Goal: Task Accomplishment & Management: Manage account settings

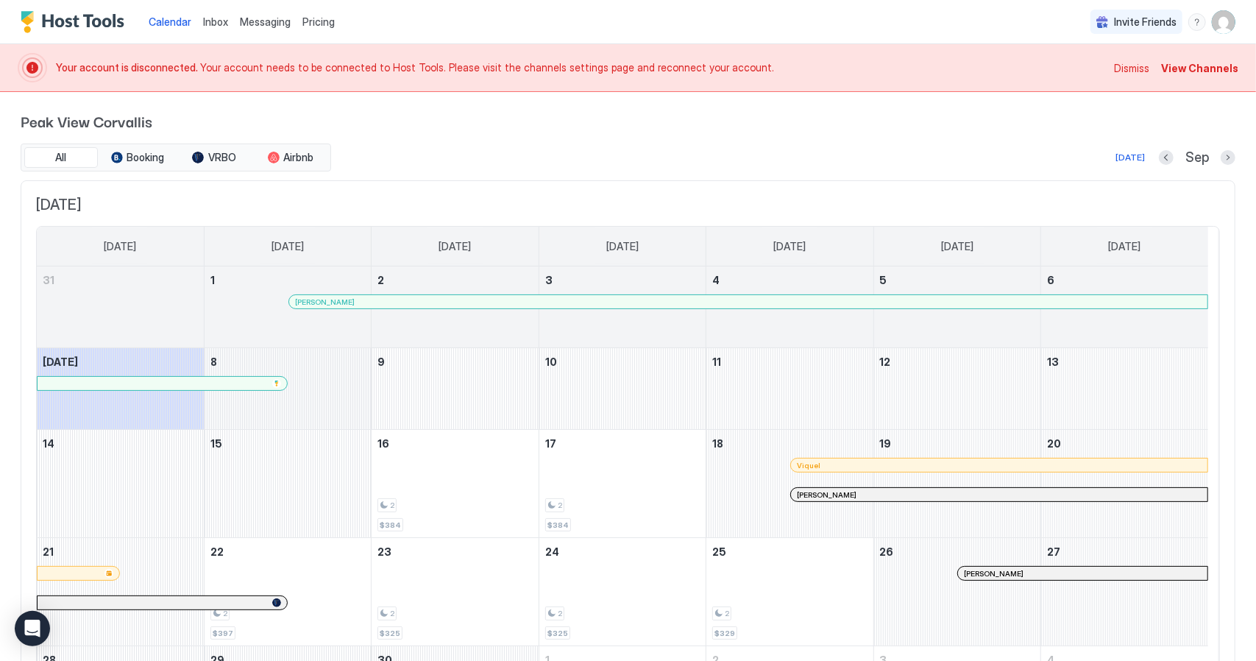
click at [337, 387] on div "September 8, 2025" at bounding box center [288, 388] width 166 height 81
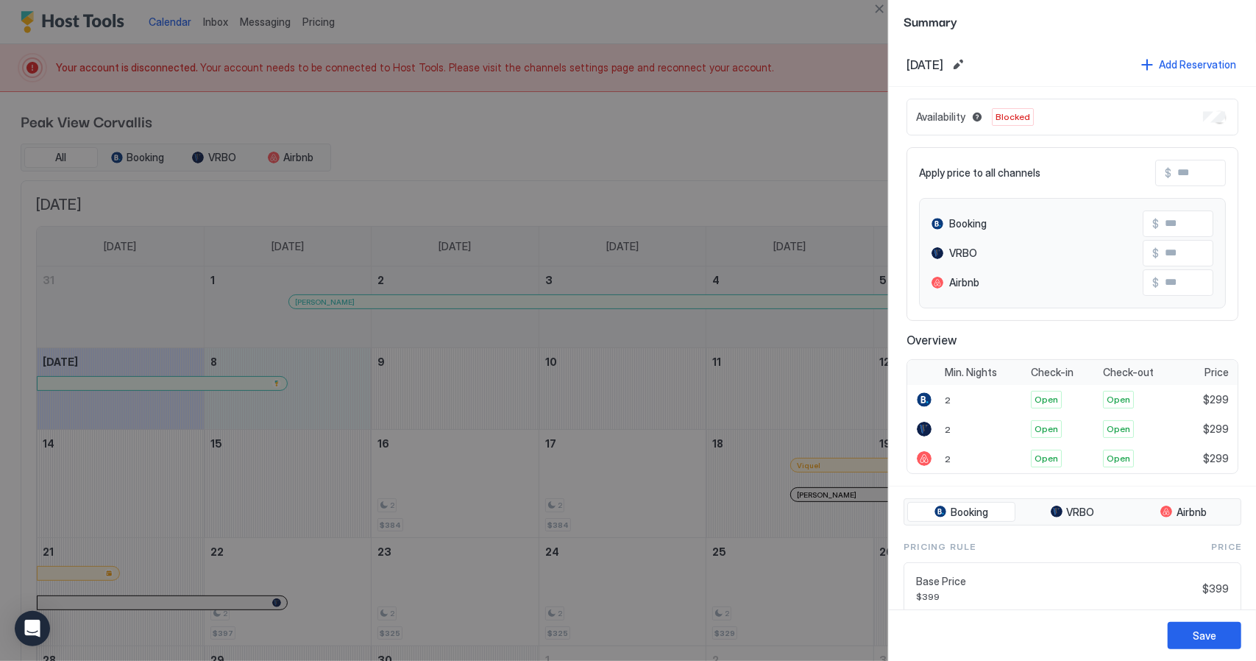
click at [342, 478] on div at bounding box center [628, 330] width 1256 height 661
click at [698, 38] on div at bounding box center [628, 330] width 1256 height 661
click at [671, 110] on div at bounding box center [628, 330] width 1256 height 661
click at [1068, 23] on span "Summary" at bounding box center [1073, 21] width 338 height 18
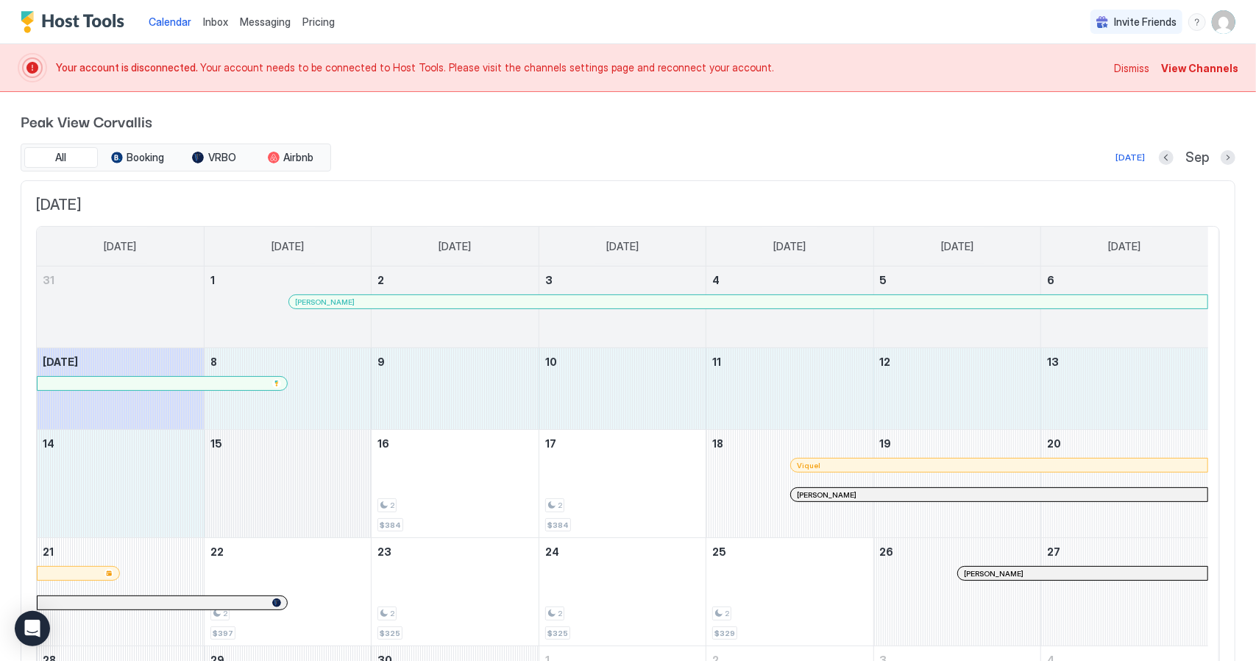
drag, startPoint x: 330, startPoint y: 383, endPoint x: 346, endPoint y: 491, distance: 109.4
click at [346, 491] on tbody "31 1 [PERSON_NAME] 2 3 4 5 6 [DATE] 8 9 10 11 12 13 14 15 16 2 $384 17 2 $384 1…" at bounding box center [623, 496] width 1172 height 461
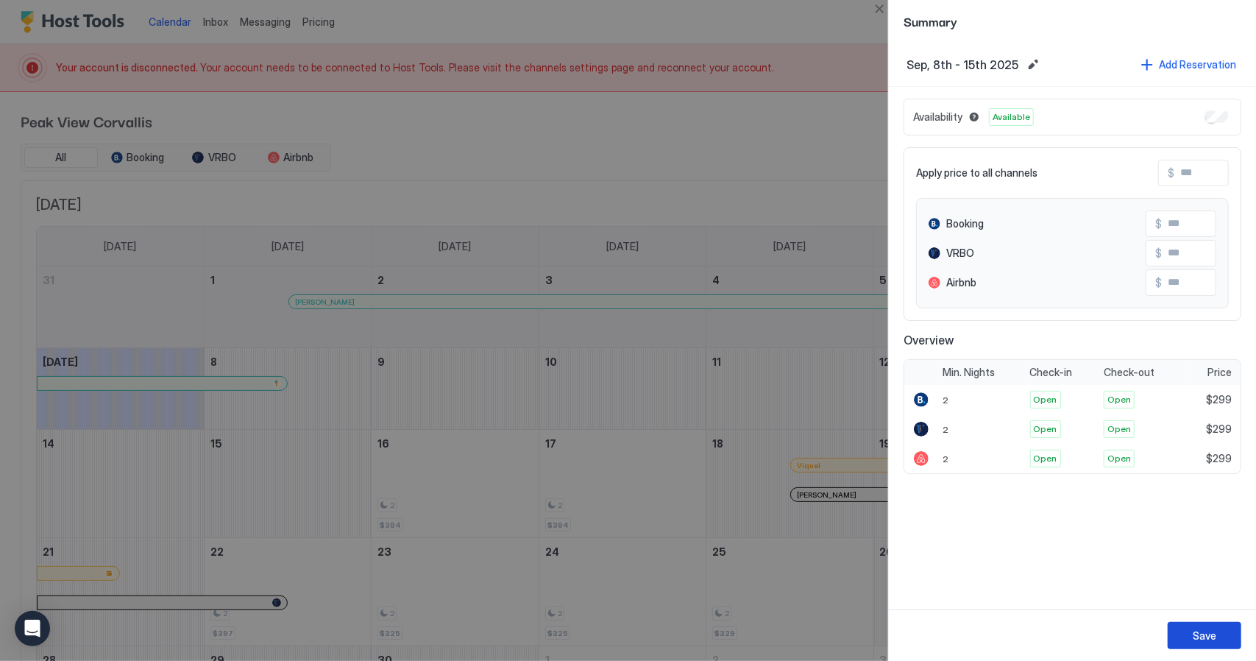
click at [1197, 639] on div "Save" at bounding box center [1205, 635] width 24 height 15
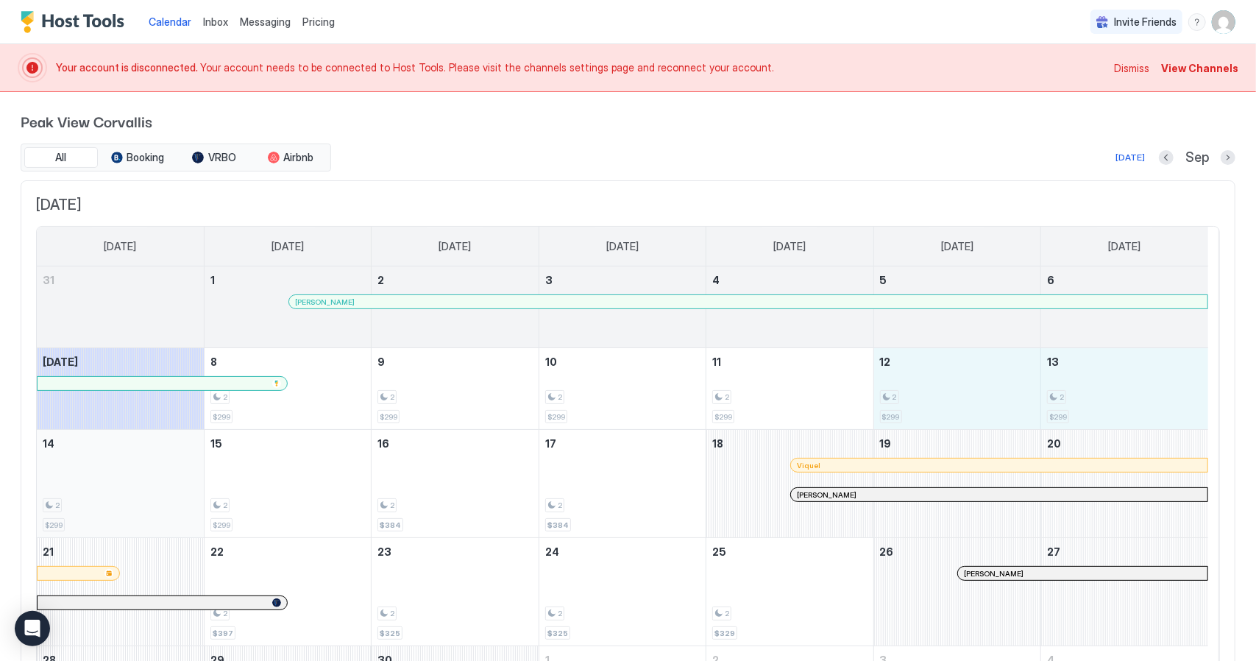
drag, startPoint x: 1013, startPoint y: 401, endPoint x: 66, endPoint y: 498, distance: 951.4
click at [66, 498] on tbody "31 1 [PERSON_NAME] 2 3 4 5 6 [DATE] 8 2 $299 9 2 $299 10 2 $299 11 2 $299 12 2 …" at bounding box center [623, 496] width 1172 height 461
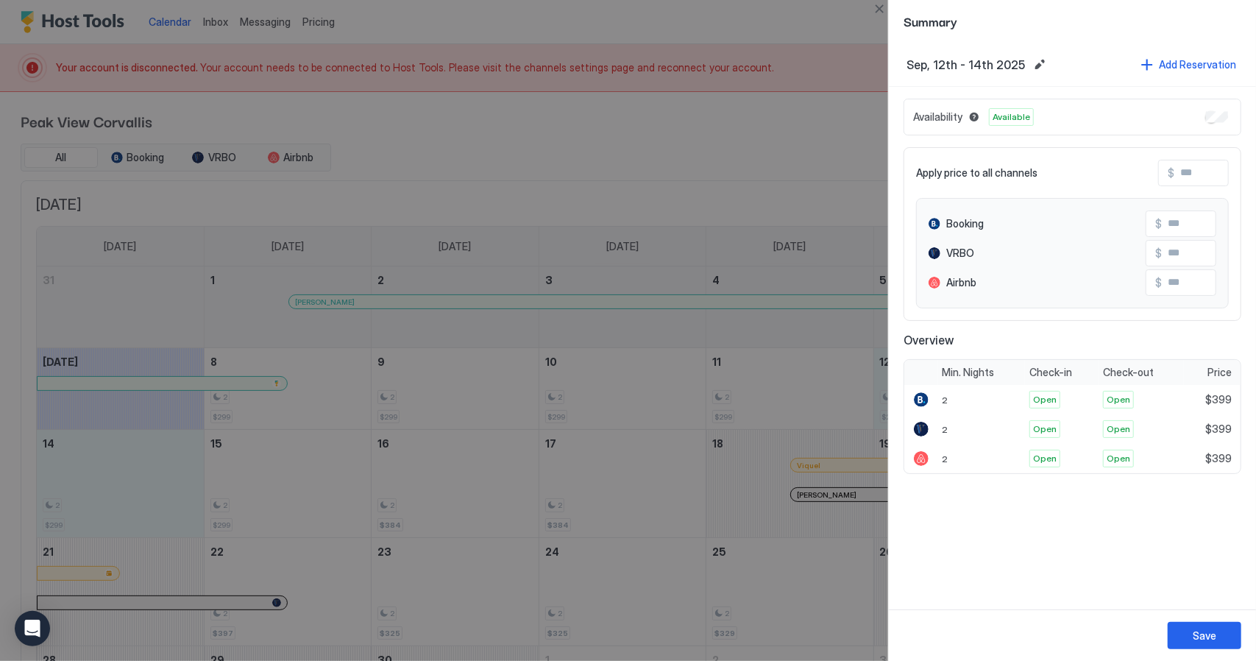
click at [1222, 170] on input "Input Field" at bounding box center [1234, 172] width 118 height 25
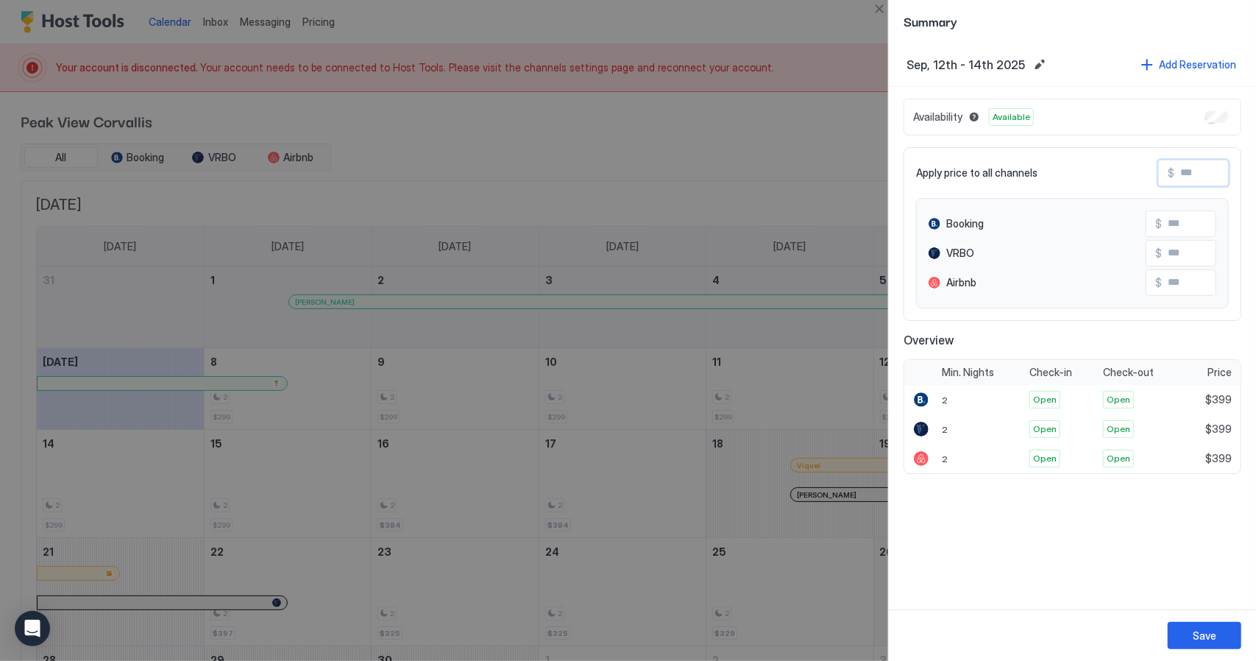
type input "*"
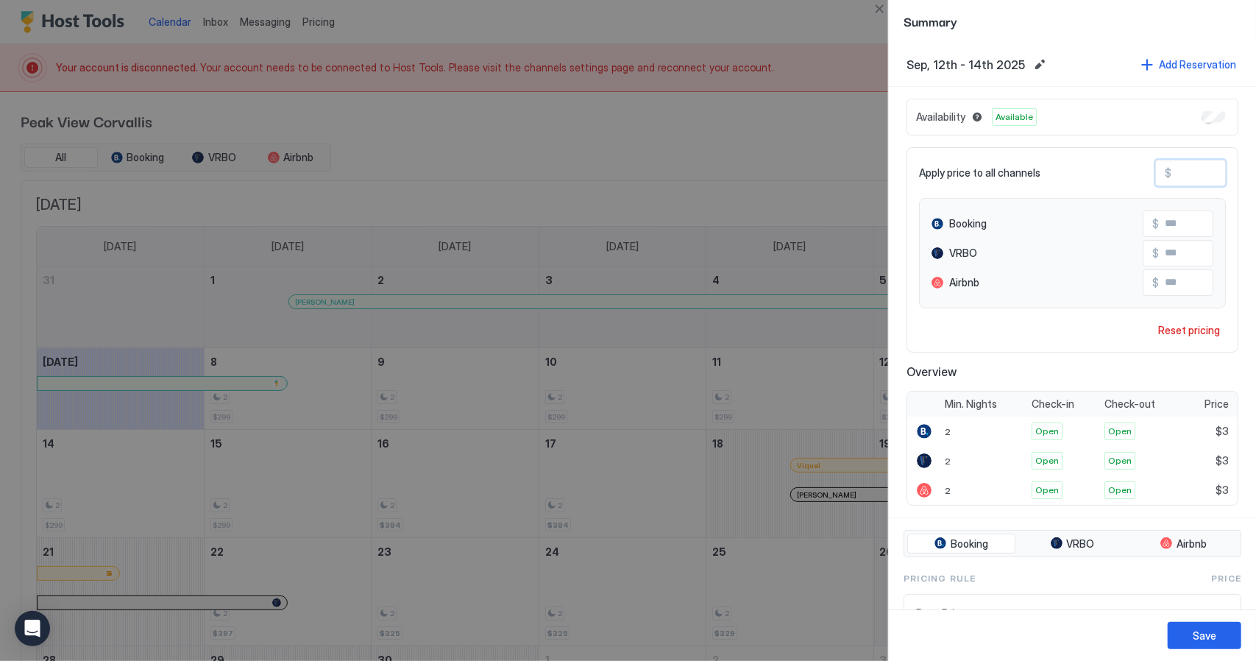
type input "**"
type input "***"
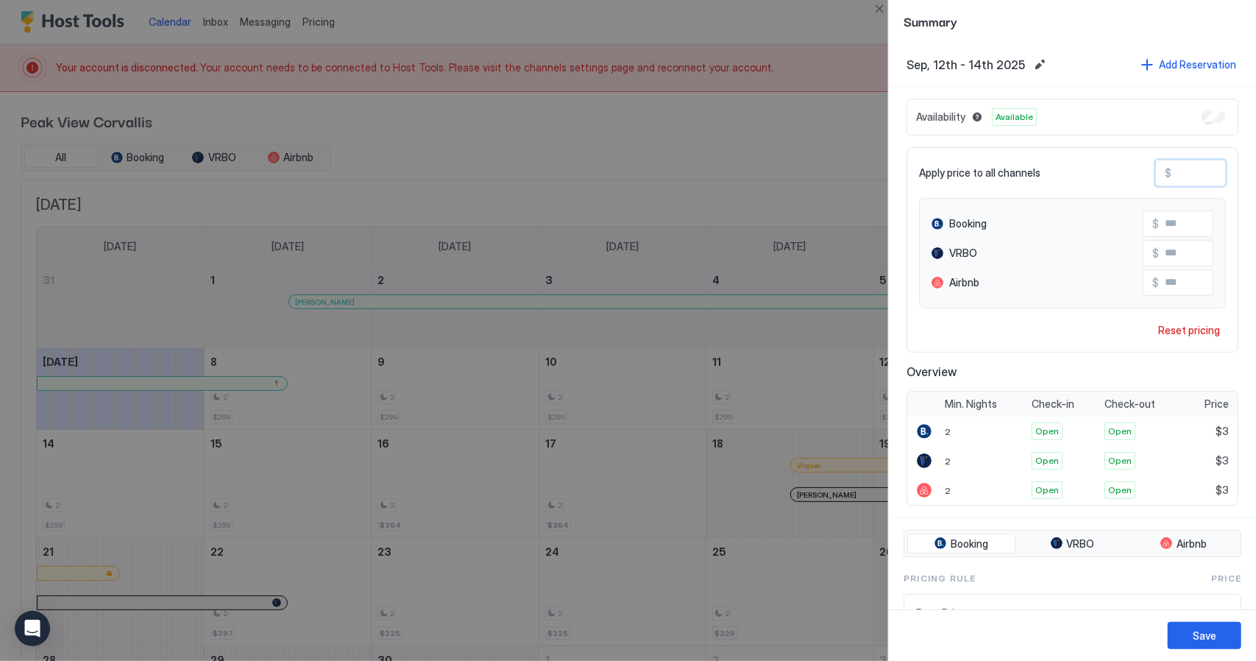
type input "***"
click at [1221, 625] on button "Save" at bounding box center [1205, 635] width 74 height 27
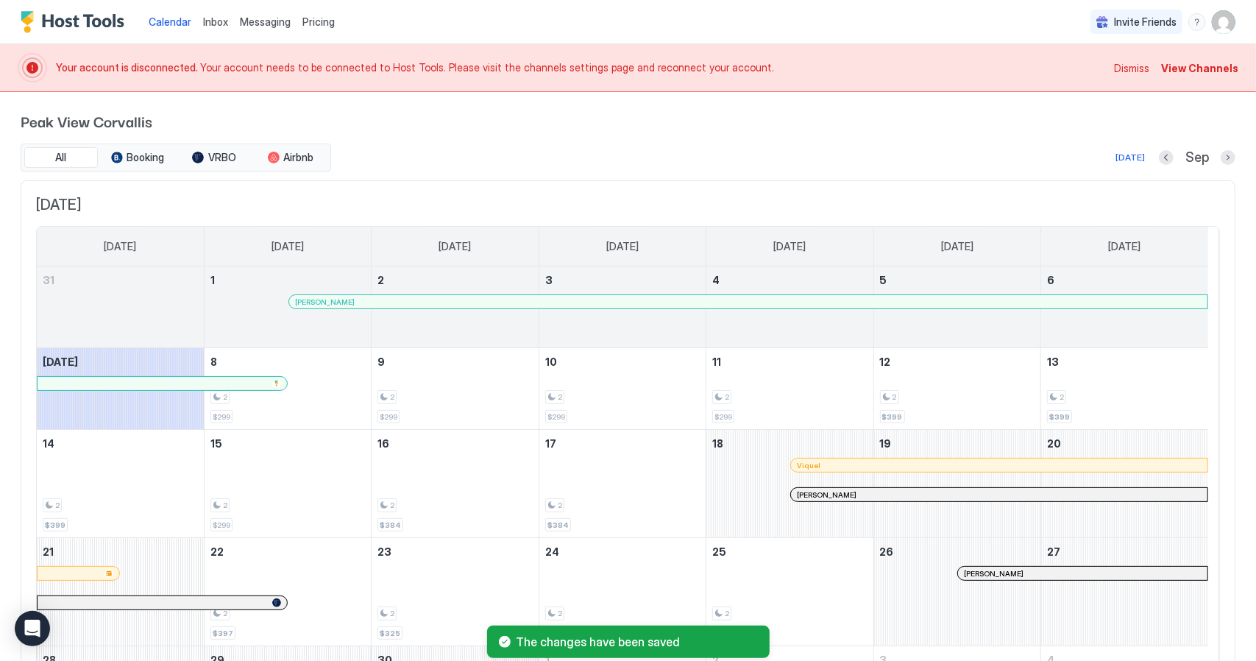
click at [1189, 62] on span "View Channels" at bounding box center [1199, 67] width 77 height 15
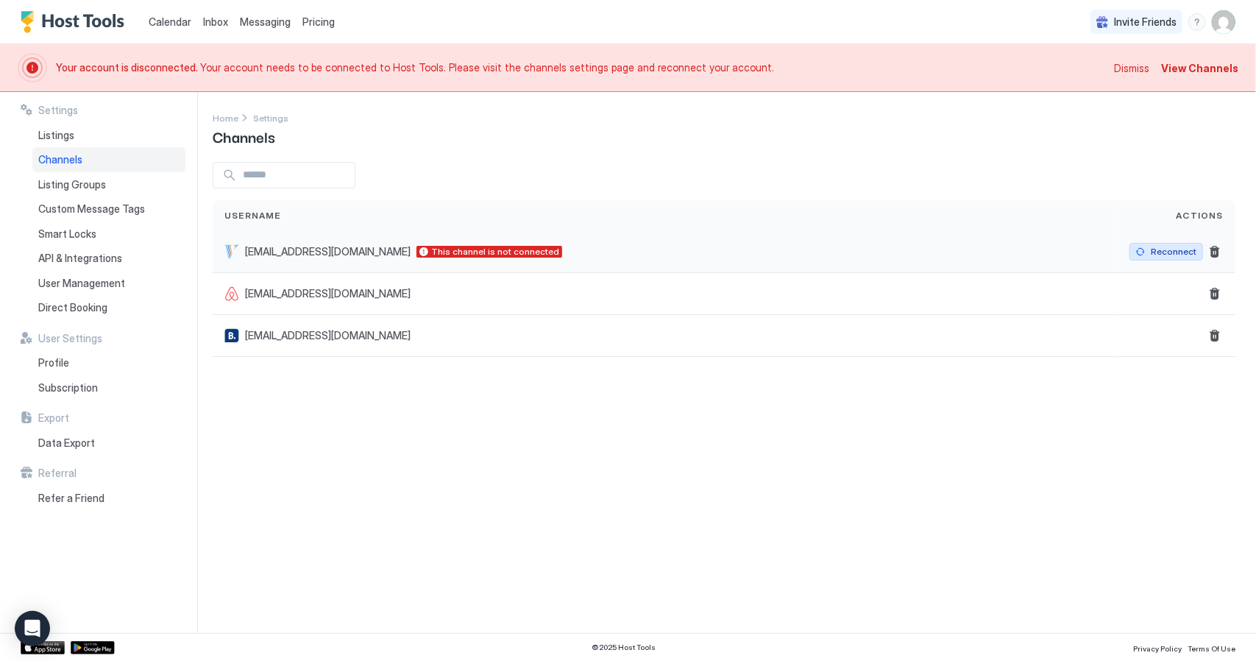
click at [1180, 253] on div "Reconnect" at bounding box center [1174, 251] width 46 height 13
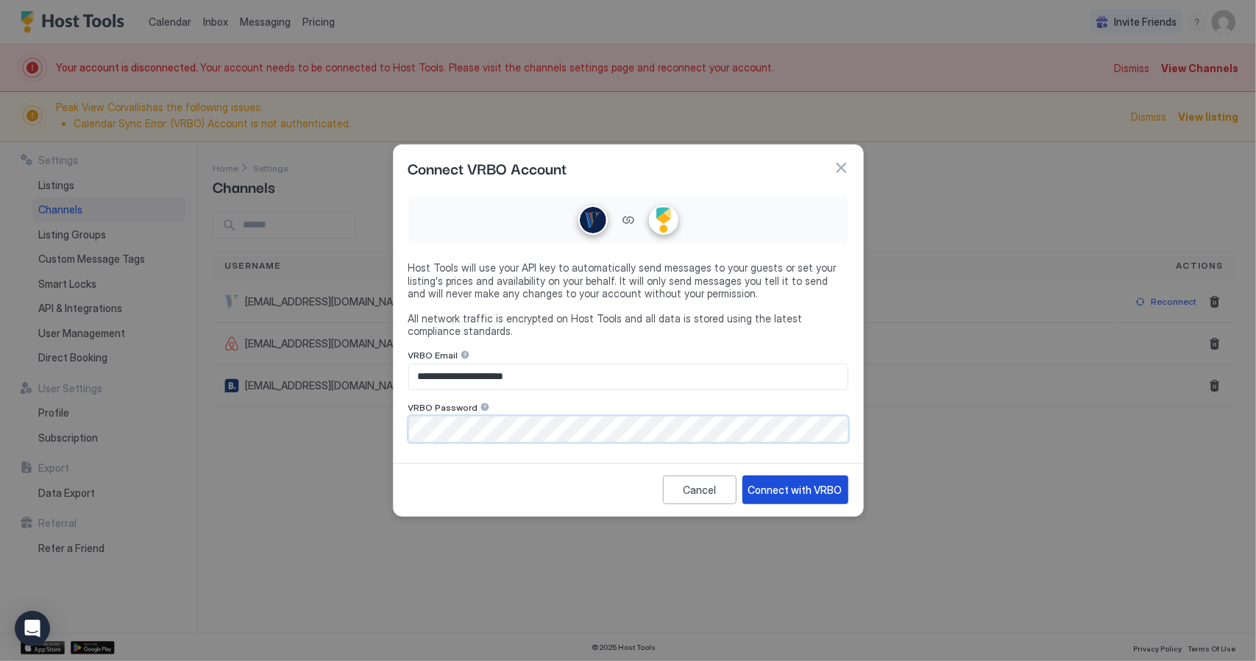
click at [792, 494] on div "Connect with VRBO" at bounding box center [796, 489] width 94 height 15
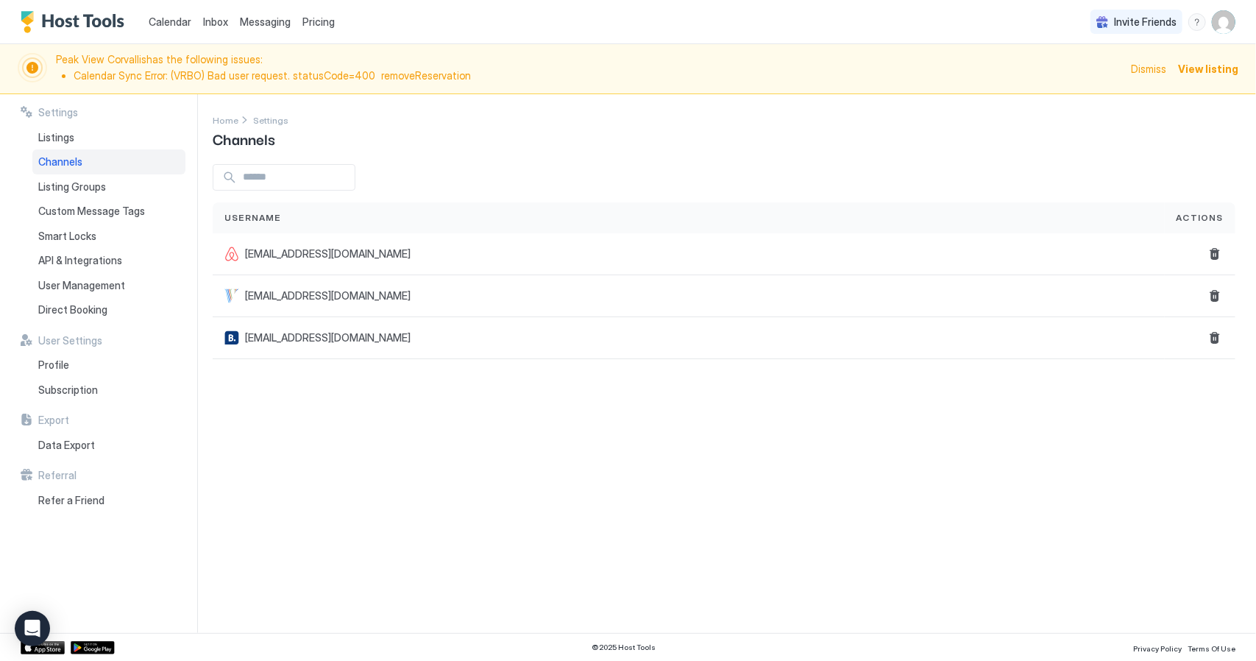
click at [71, 54] on span "Peak View Corvallis has the following issues: Calendar Sync Error: (VRBO) Bad u…" at bounding box center [589, 69] width 1066 height 32
click at [68, 159] on span "Channels" at bounding box center [60, 161] width 44 height 13
click at [62, 136] on span "Listings" at bounding box center [56, 137] width 36 height 13
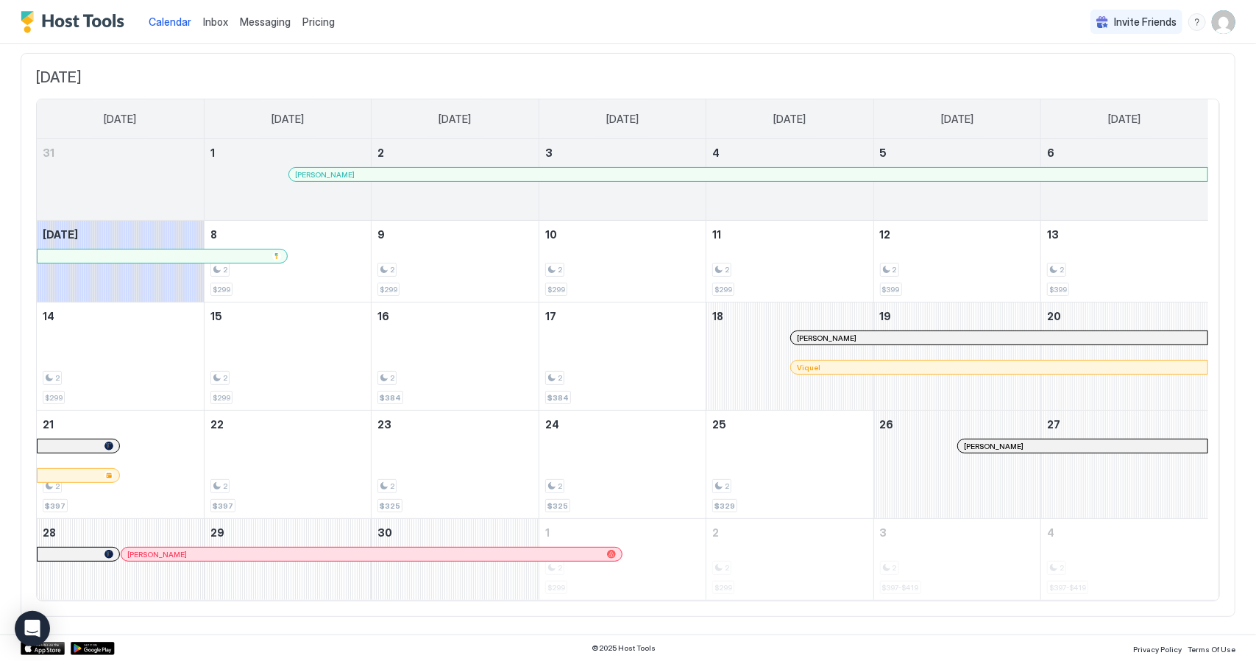
scroll to position [76, 0]
